Goal: Communication & Community: Ask a question

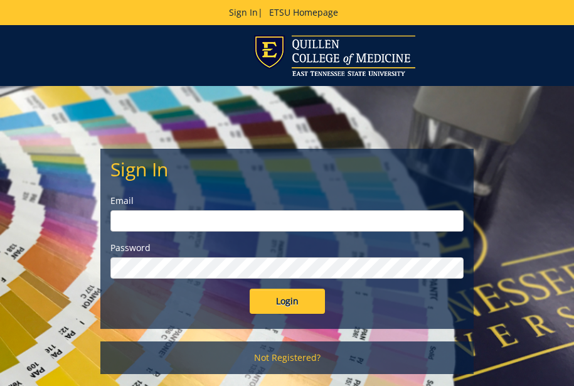
type input "[EMAIL_ADDRESS][DOMAIN_NAME]"
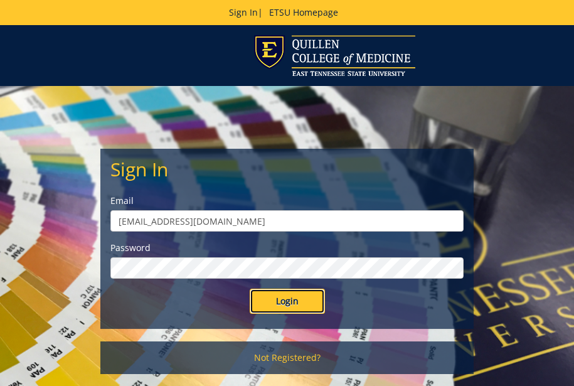
click at [285, 300] on input "Login" at bounding box center [287, 300] width 75 height 25
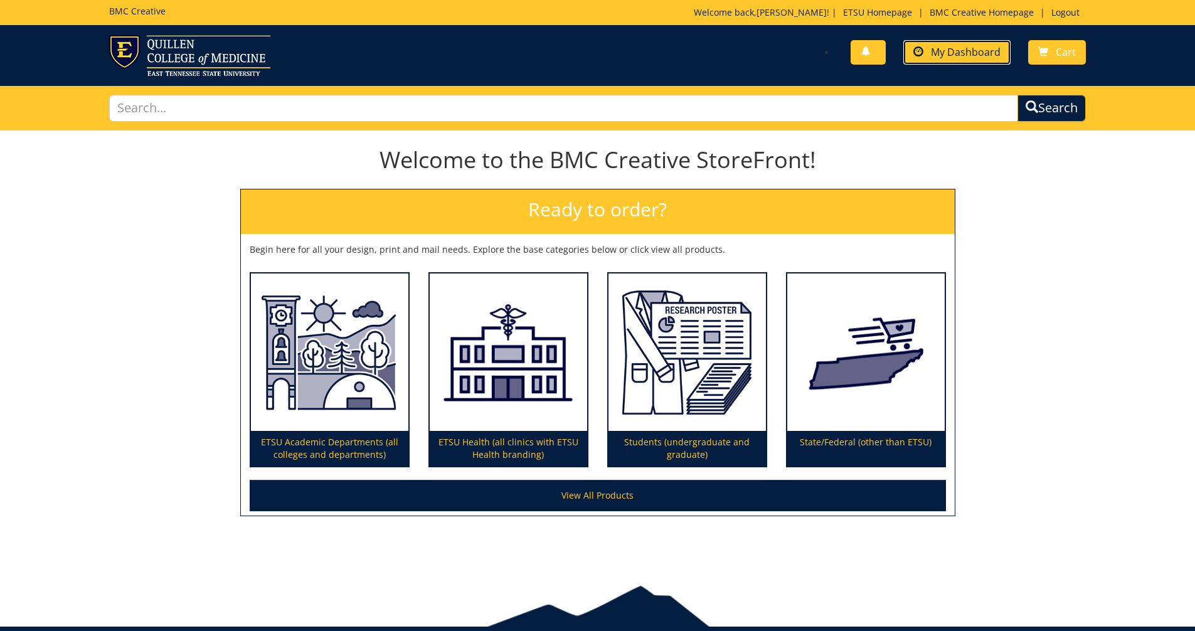
click at [573, 53] on span "My Dashboard" at bounding box center [966, 52] width 70 height 14
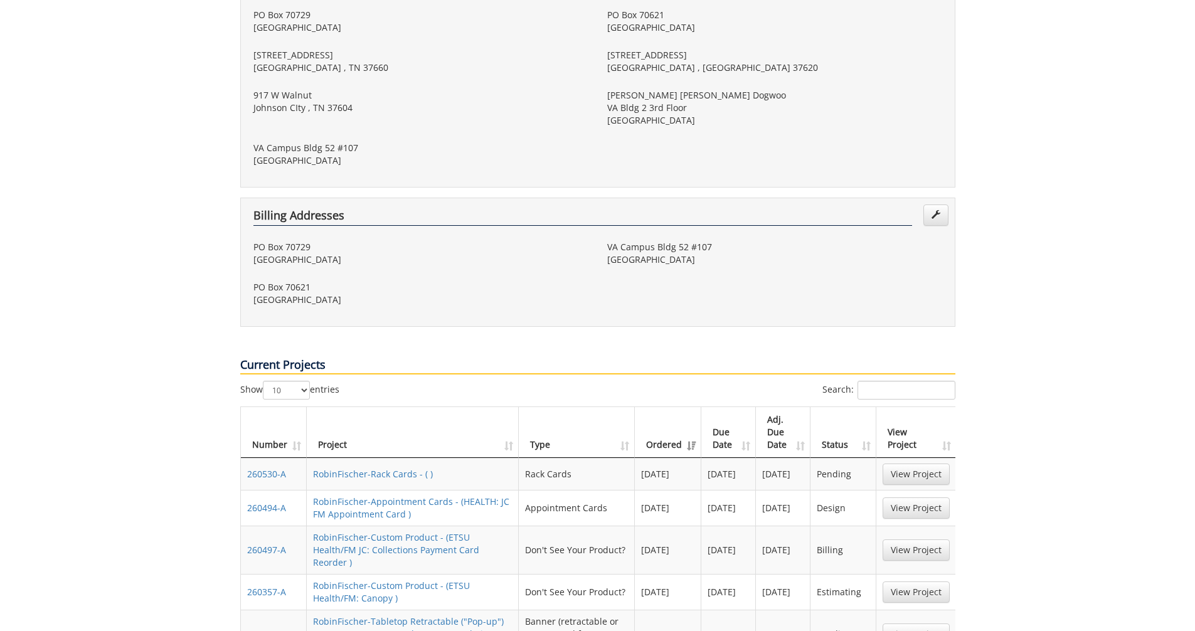
scroll to position [502, 0]
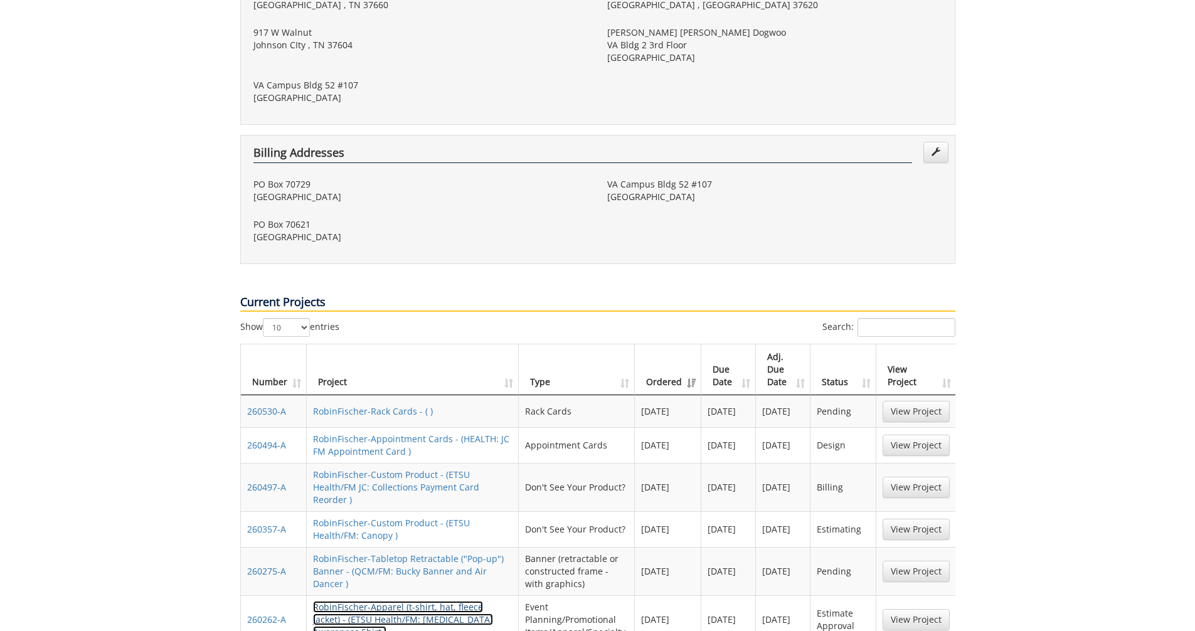
click at [425, 601] on link "RobinFischer-Apparel (t-shirt, hat, fleece jacket) - (ETSU Health/FM: Breast Ca…" at bounding box center [403, 619] width 180 height 37
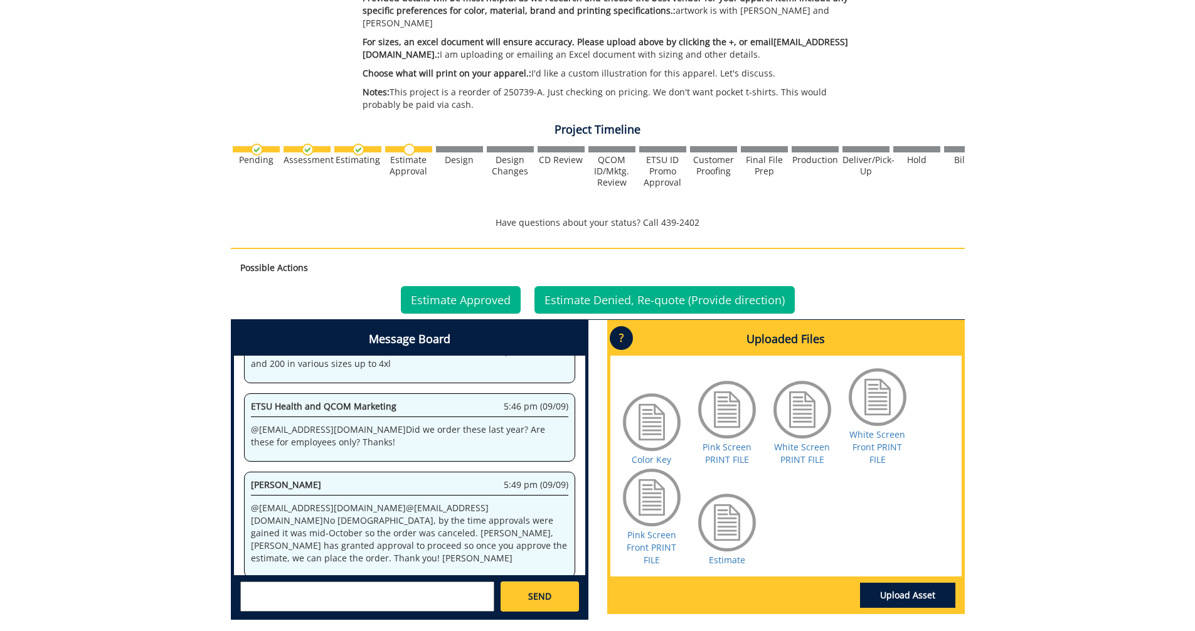
scroll to position [439, 0]
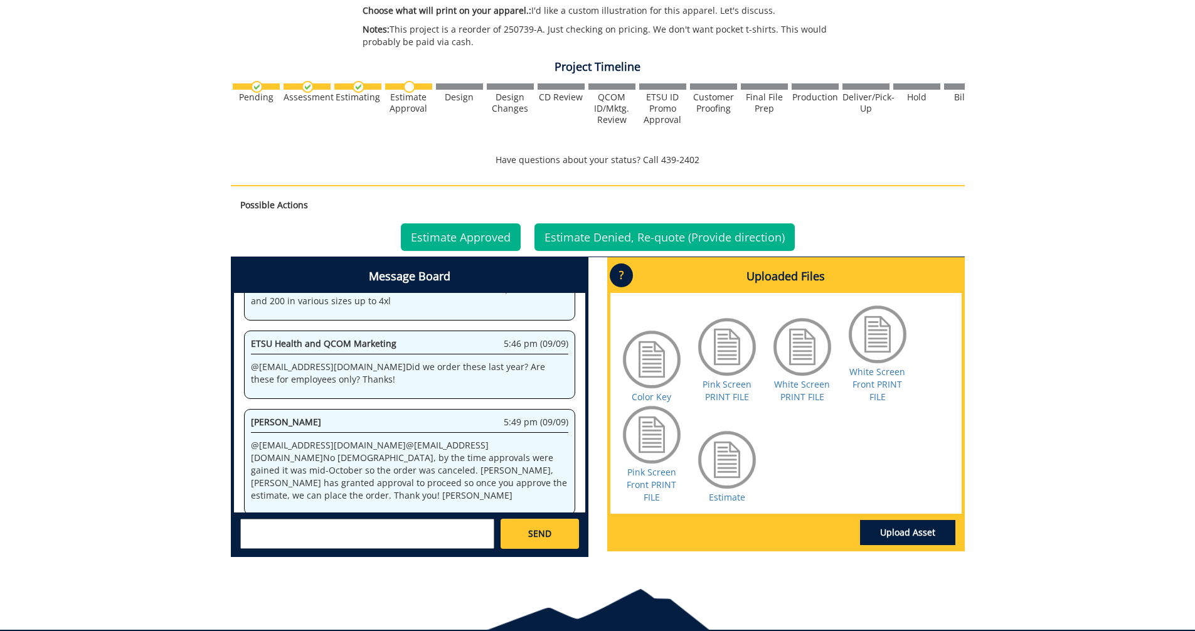
click at [295, 512] on div "SEND" at bounding box center [409, 532] width 351 height 41
click at [282, 529] on textarea at bounding box center [367, 534] width 254 height 30
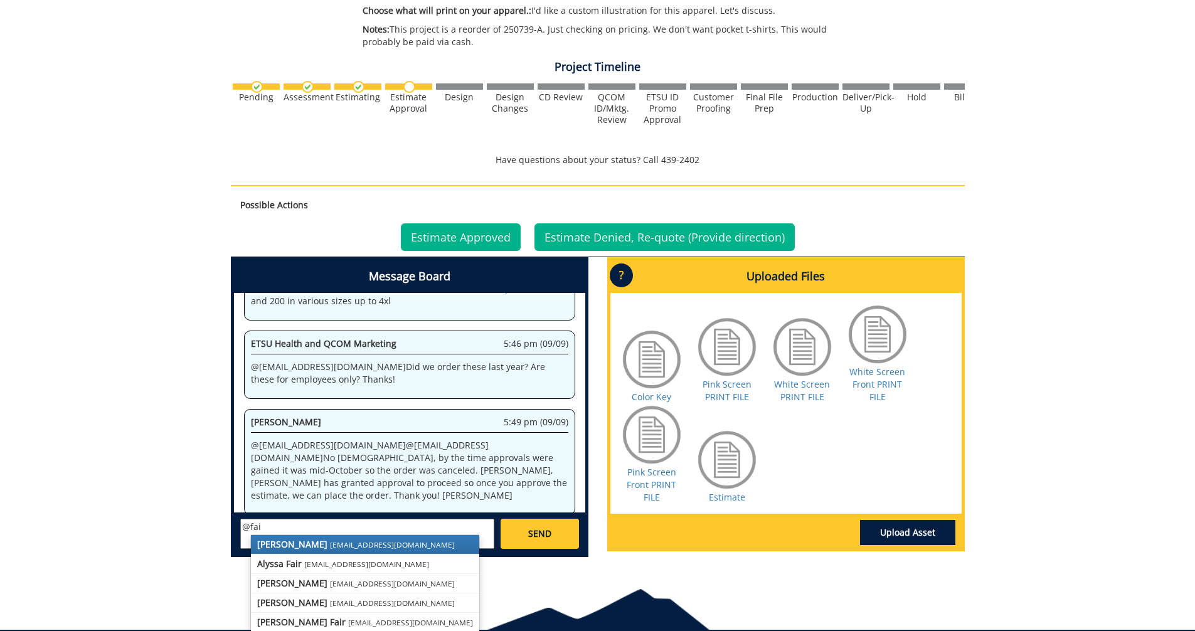
click at [282, 538] on strong "[PERSON_NAME]" at bounding box center [292, 544] width 70 height 12
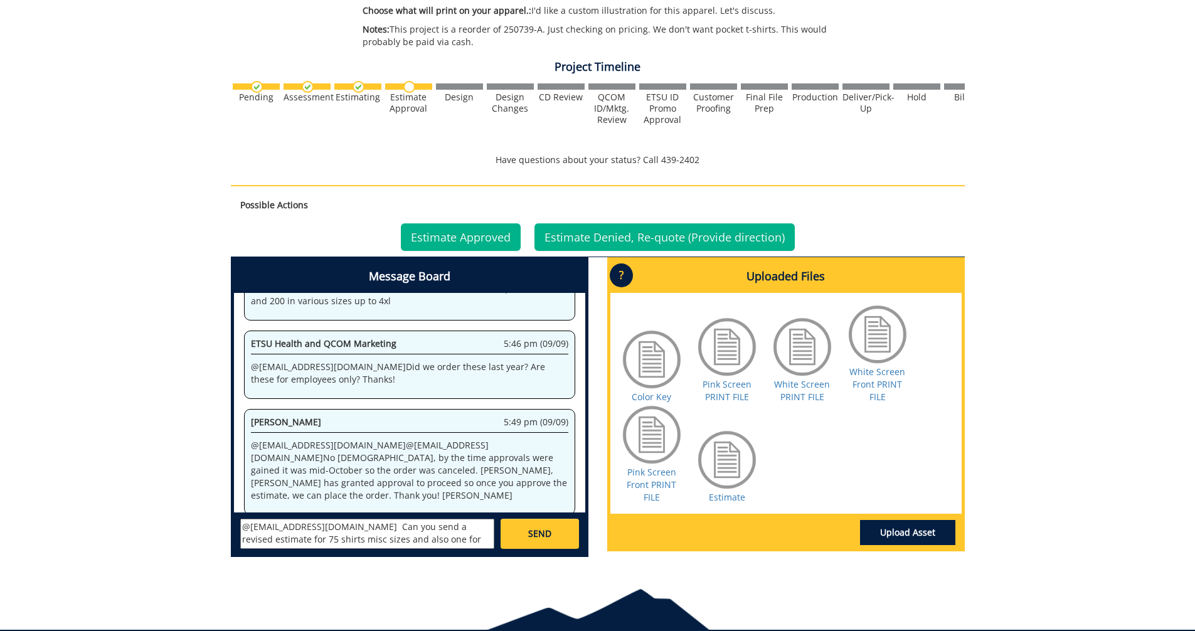
type textarea "@[EMAIL_ADDRESS][DOMAIN_NAME] Can you send a revised estimate for 75 shirts mis…"
click at [534, 527] on span "SEND" at bounding box center [539, 533] width 23 height 13
